Goal: Information Seeking & Learning: Learn about a topic

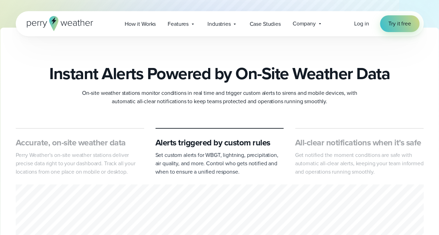
scroll to position [244, 0]
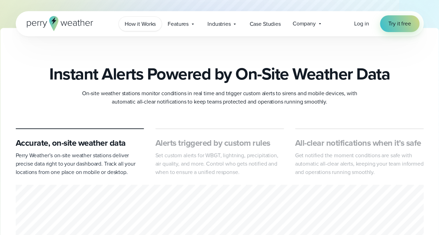
click at [145, 24] on span "How it Works" at bounding box center [140, 24] width 31 height 8
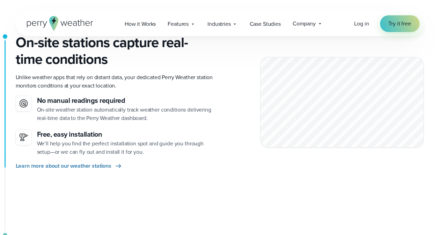
scroll to position [173, 0]
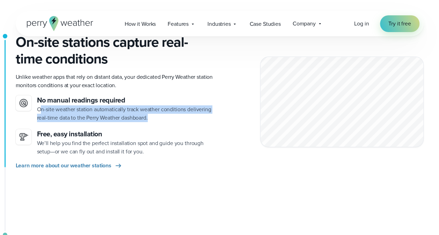
drag, startPoint x: 149, startPoint y: 116, endPoint x: 41, endPoint y: 111, distance: 108.0
click at [41, 111] on p "On-site weather station automatically track weather conditions delivering real-…" at bounding box center [125, 113] width 177 height 17
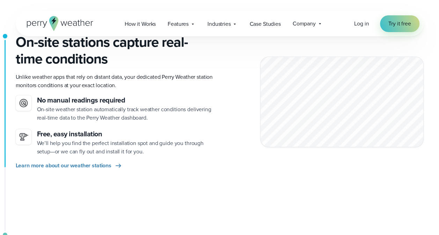
click at [191, 163] on div "Learn more about our weather stations" at bounding box center [115, 166] width 198 height 8
click at [148, 21] on span "How it Works" at bounding box center [140, 24] width 31 height 8
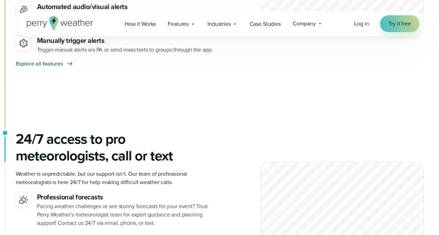
scroll to position [859, 0]
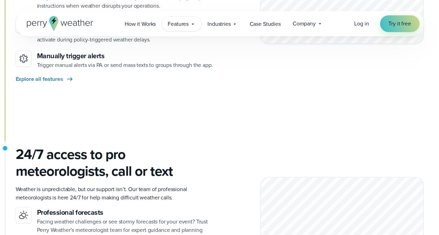
click at [192, 26] on icon at bounding box center [193, 24] width 6 height 6
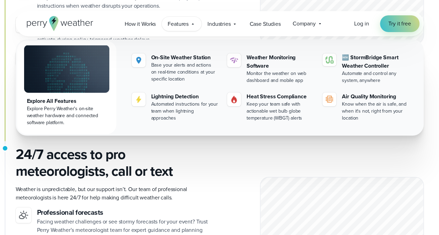
click at [206, 150] on h3 "24/7 access to pro meteorologists, call or text" at bounding box center [115, 163] width 198 height 34
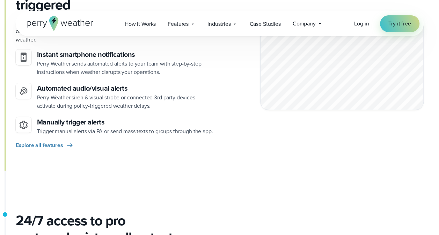
scroll to position [790, 0]
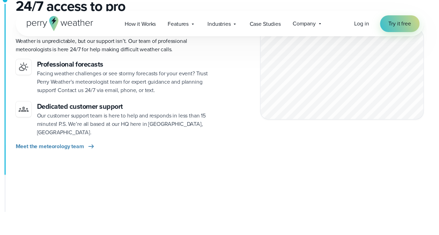
scroll to position [1009, 0]
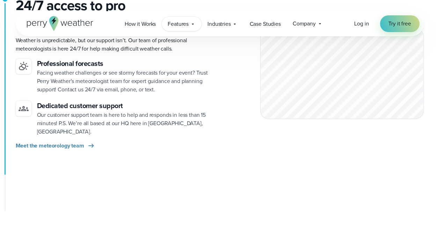
click at [185, 24] on span "Features" at bounding box center [178, 24] width 21 height 8
